Goal: Task Accomplishment & Management: Manage account settings

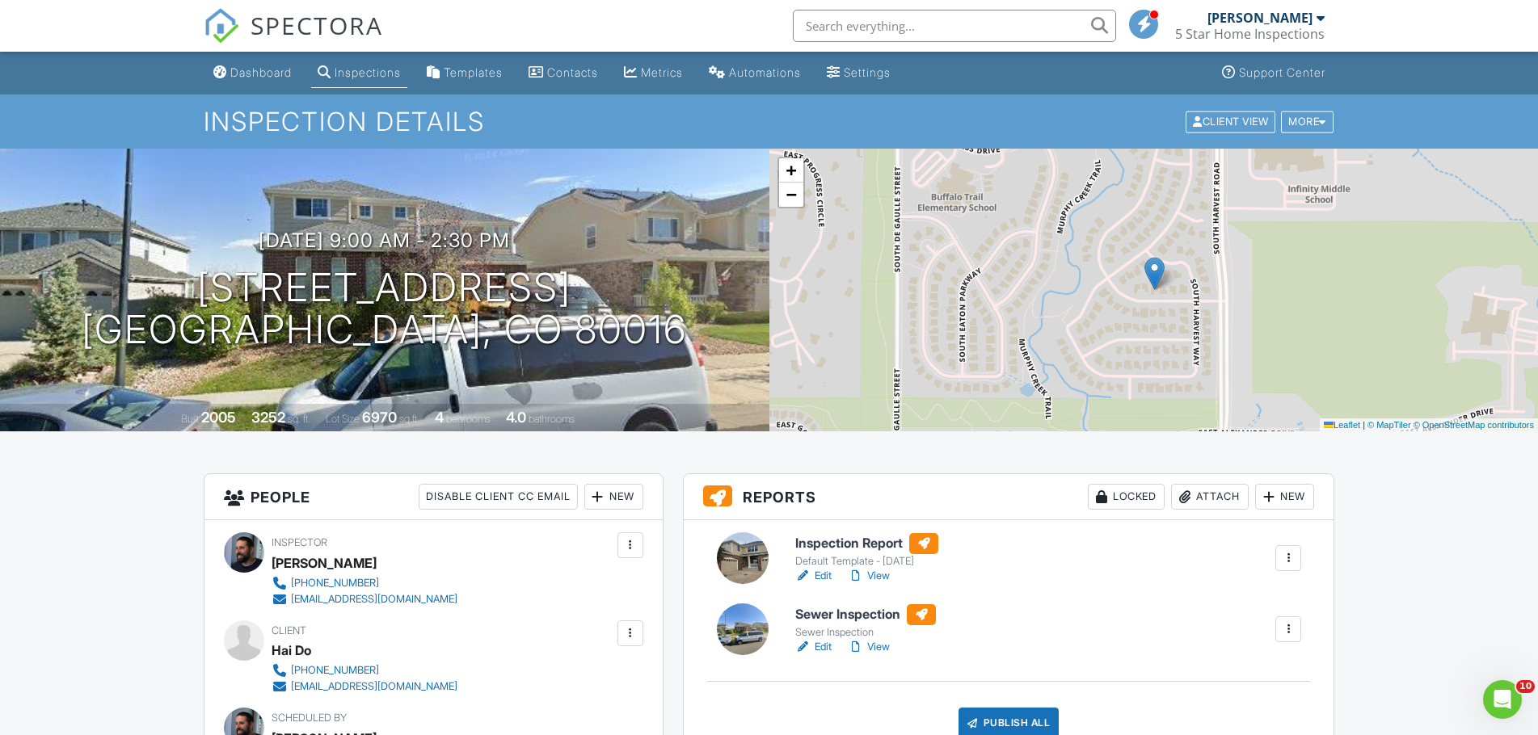
click at [820, 643] on link "Edit" at bounding box center [813, 647] width 36 height 16
drag, startPoint x: 0, startPoint y: 0, endPoint x: 823, endPoint y: 651, distance: 1048.9
click at [823, 651] on link "Edit" at bounding box center [813, 647] width 36 height 16
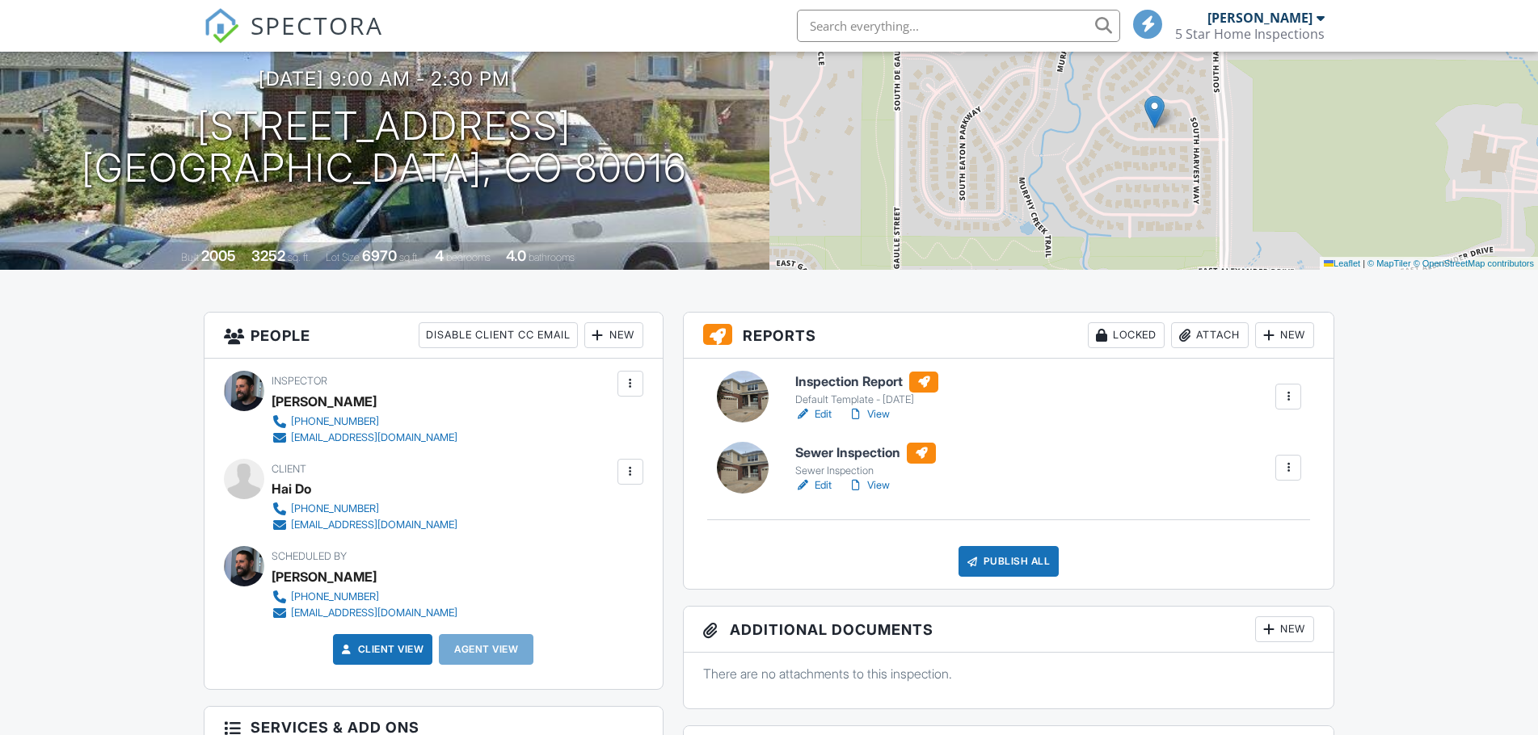
click at [974, 559] on div at bounding box center [972, 562] width 16 height 16
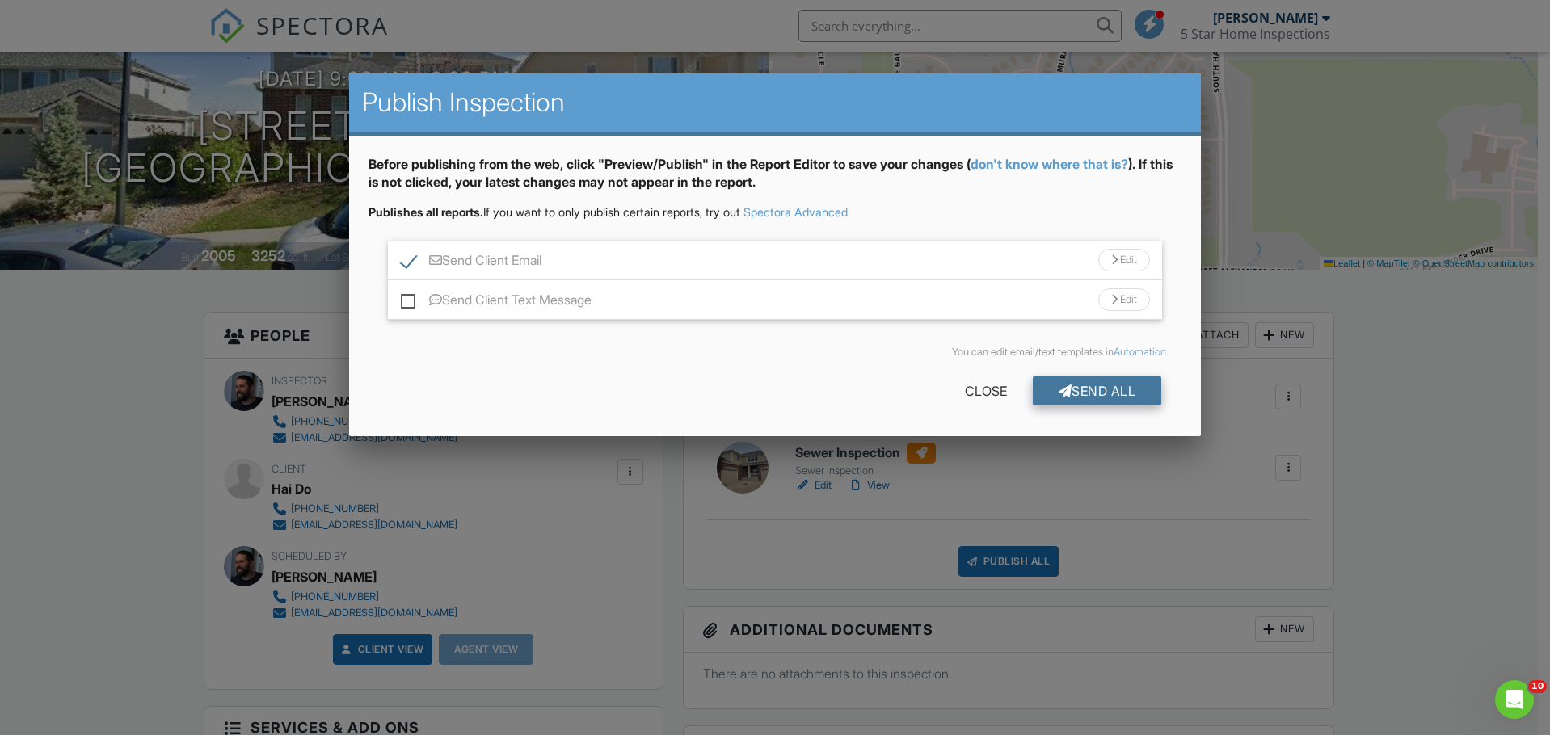
click at [1087, 390] on div "Send All" at bounding box center [1097, 391] width 129 height 29
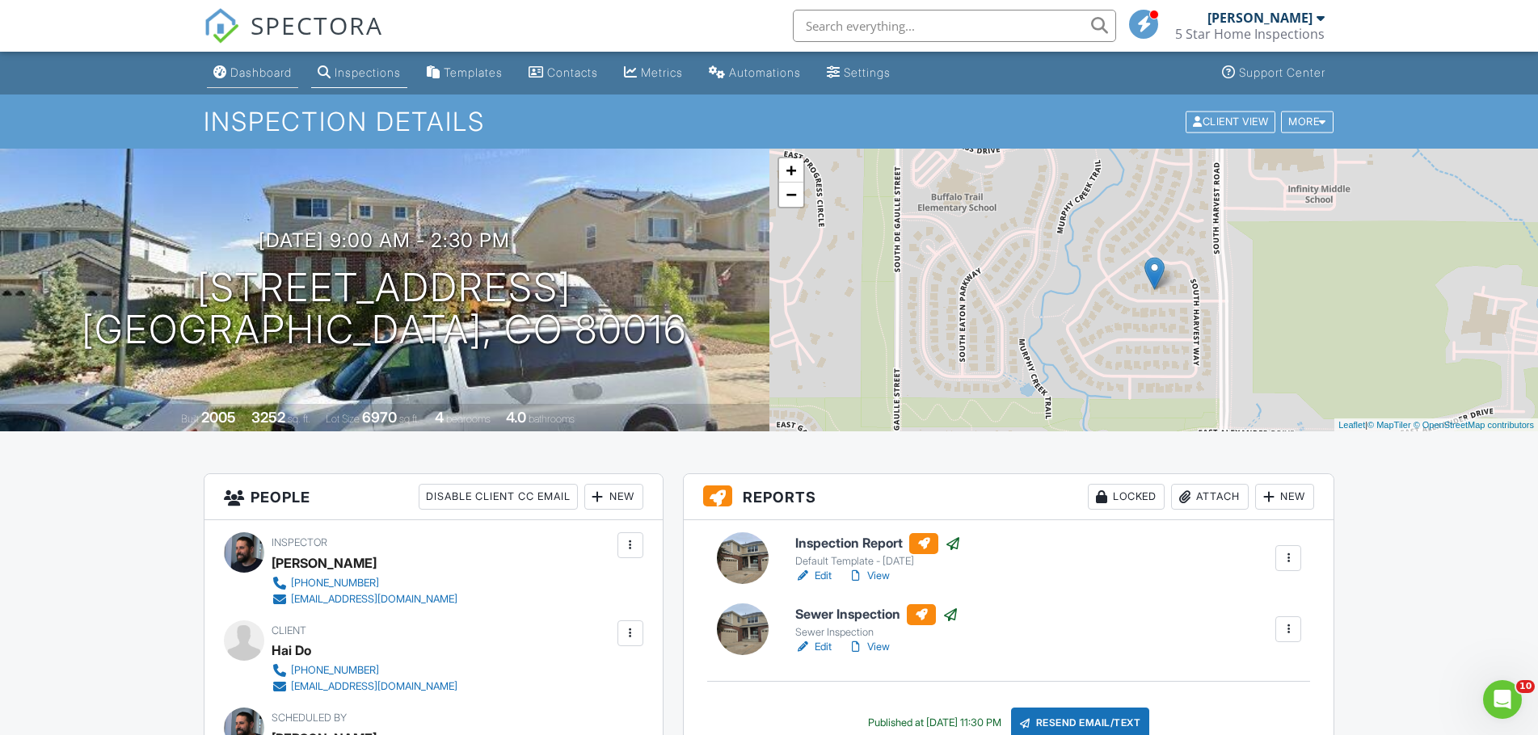
click at [263, 71] on div "Dashboard" at bounding box center [260, 72] width 61 height 14
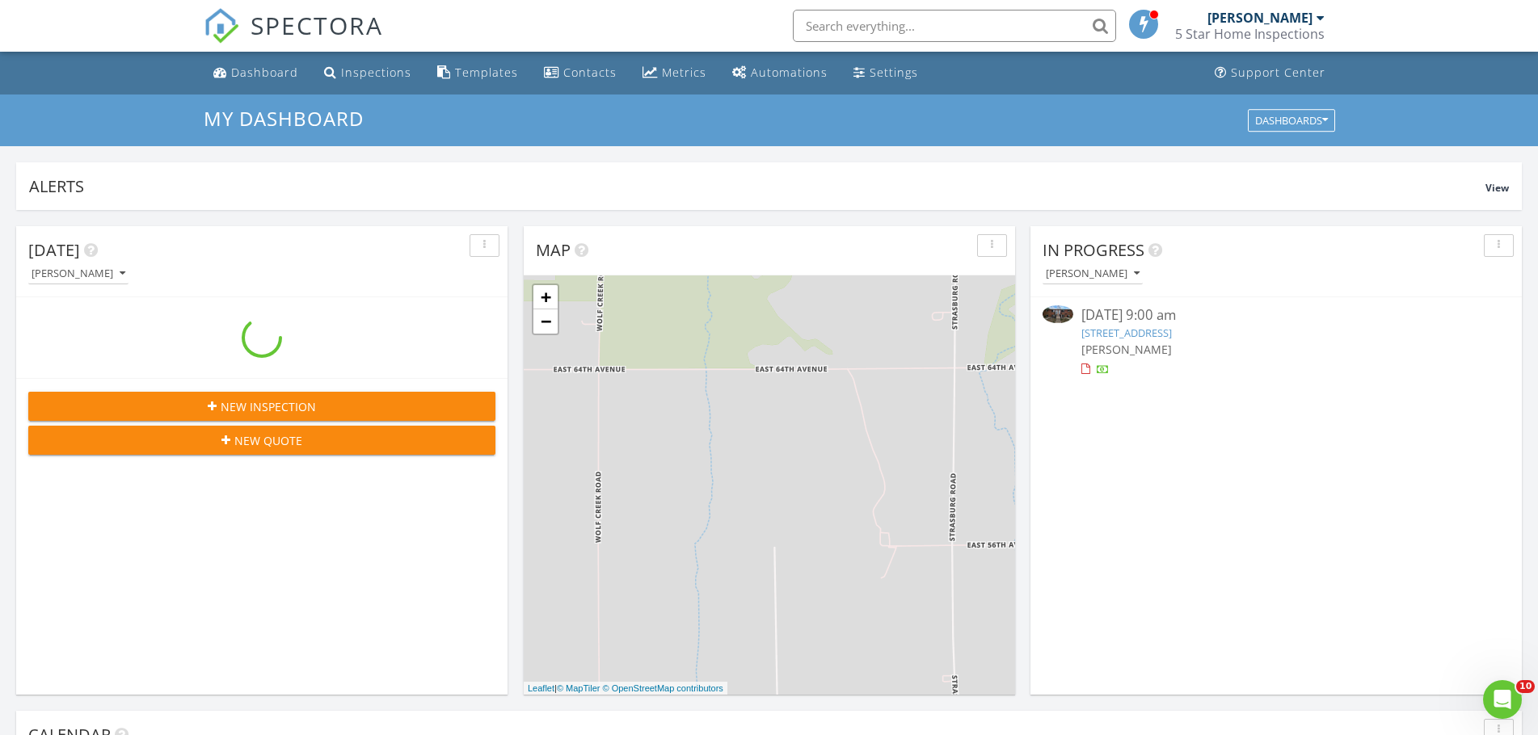
scroll to position [1496, 1563]
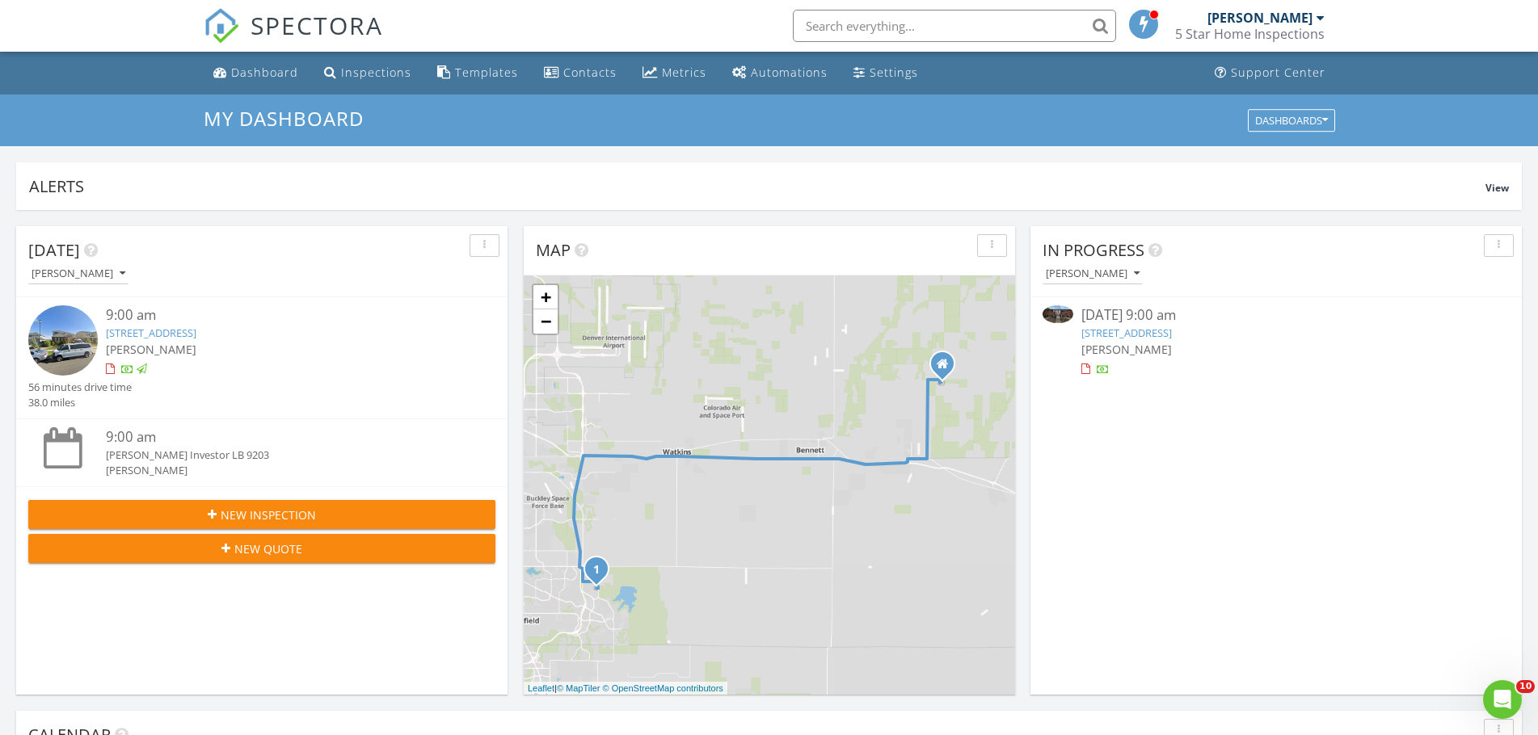
click at [1206, 324] on div "[DATE] 9:00 am" at bounding box center [1276, 316] width 390 height 20
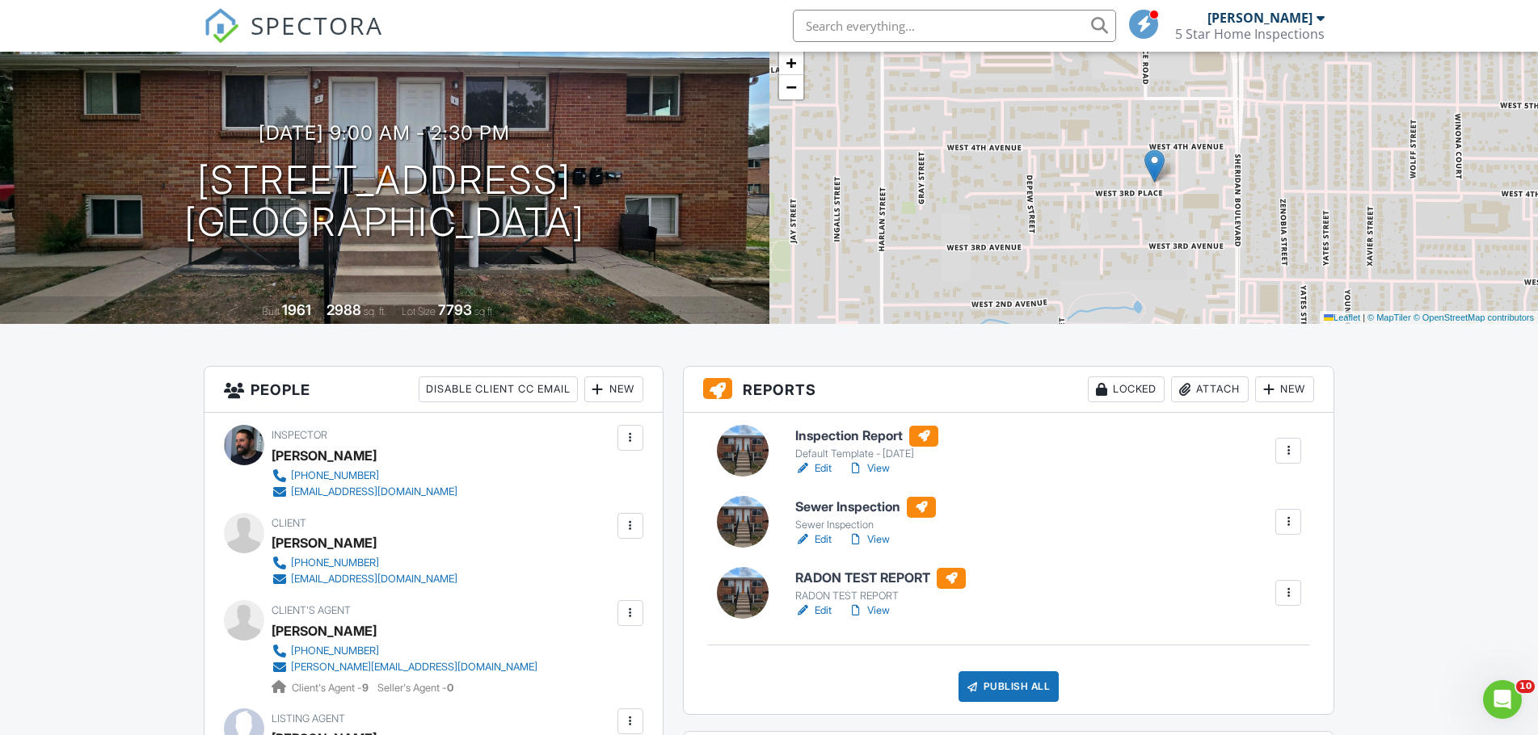
scroll to position [162, 0]
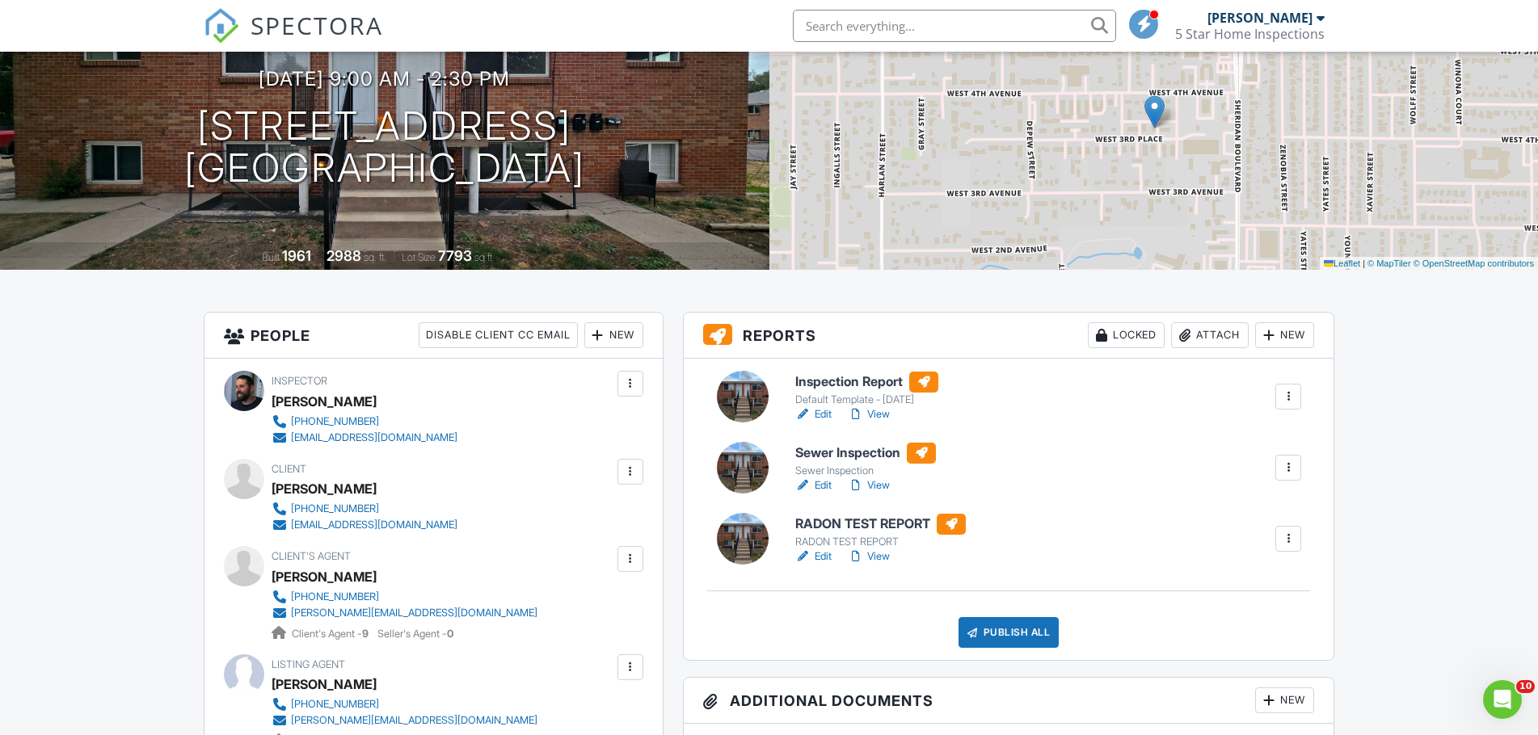
click at [825, 417] on link "Edit" at bounding box center [813, 415] width 36 height 16
